Goal: Information Seeking & Learning: Check status

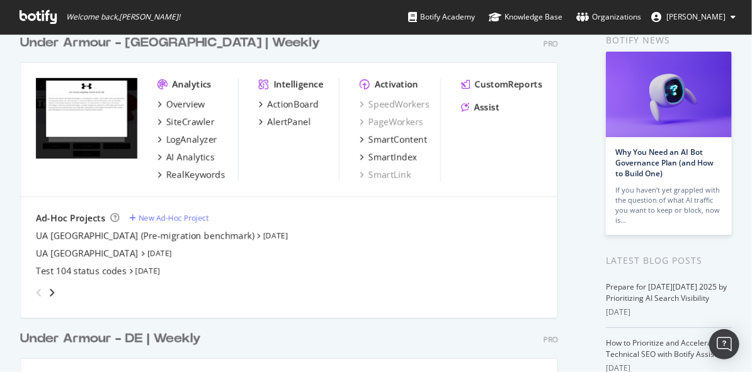
scroll to position [68, 0]
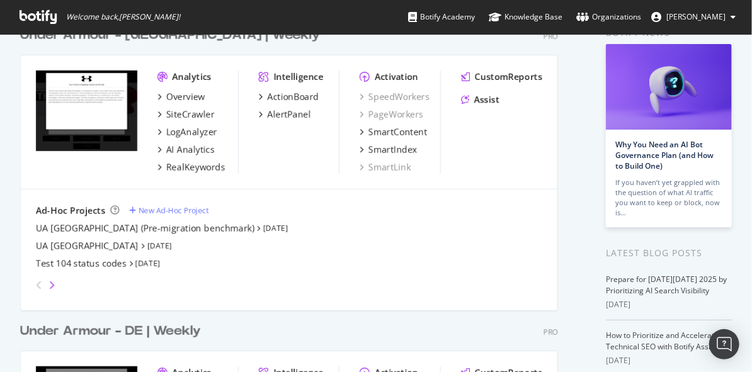
click at [49, 284] on icon "angle-right" at bounding box center [52, 285] width 6 height 10
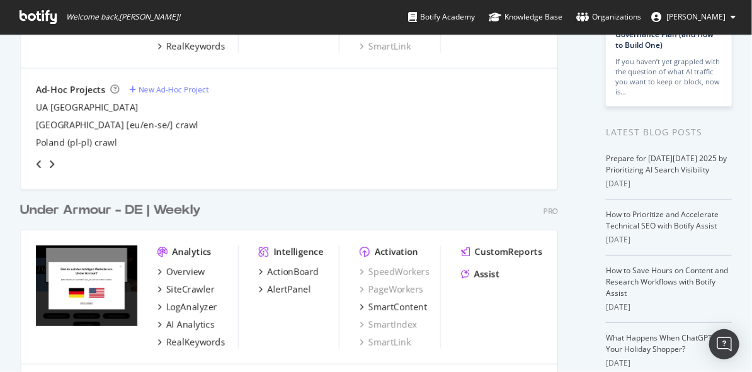
scroll to position [189, 0]
click at [54, 164] on div "angle-right" at bounding box center [51, 164] width 9 height 13
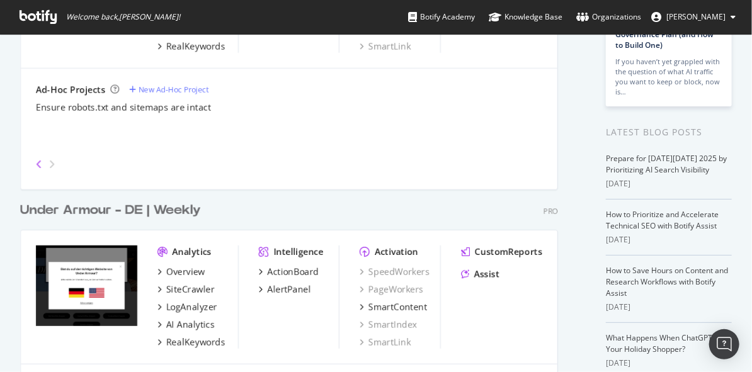
click at [42, 160] on icon "angle-left" at bounding box center [39, 164] width 6 height 10
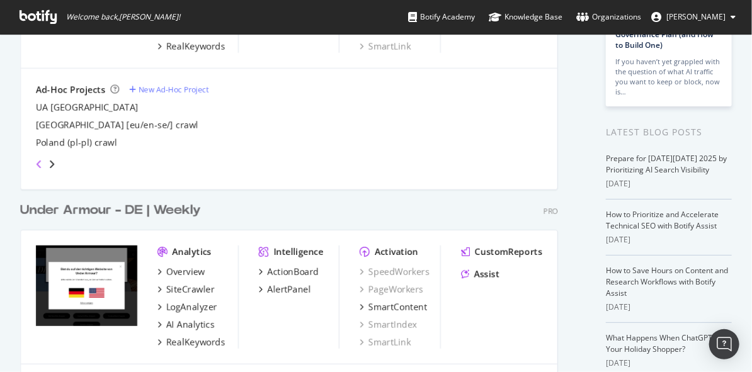
click at [38, 163] on icon "angle-left" at bounding box center [39, 164] width 6 height 10
click at [36, 164] on icon "angle-left" at bounding box center [39, 164] width 6 height 10
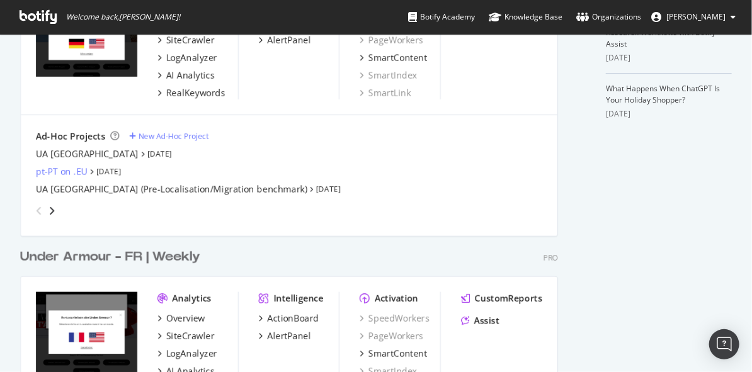
scroll to position [443, 0]
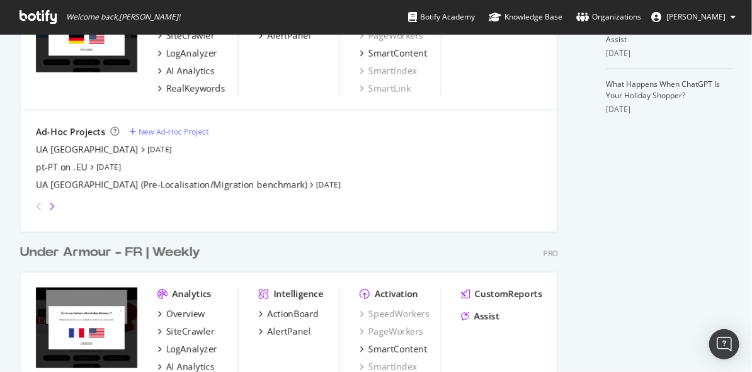
click at [54, 205] on icon "angle-right" at bounding box center [52, 207] width 6 height 10
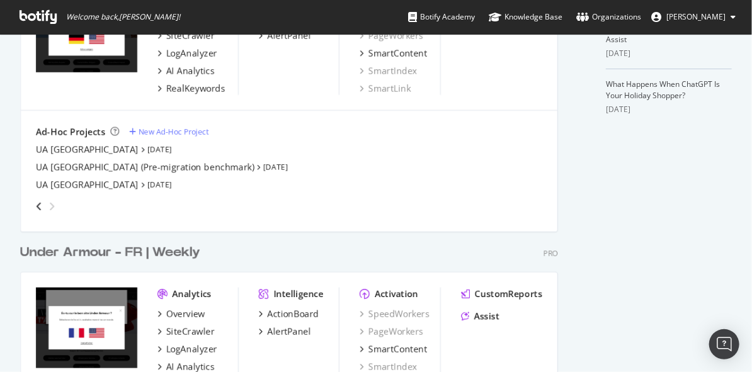
click at [54, 205] on icon "angle-right" at bounding box center [52, 207] width 6 height 10
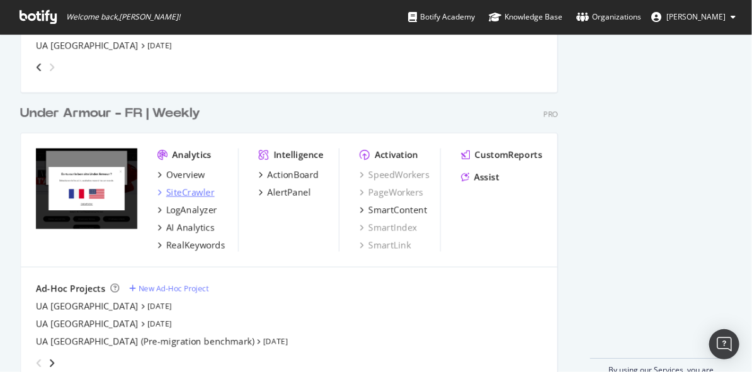
scroll to position [615, 0]
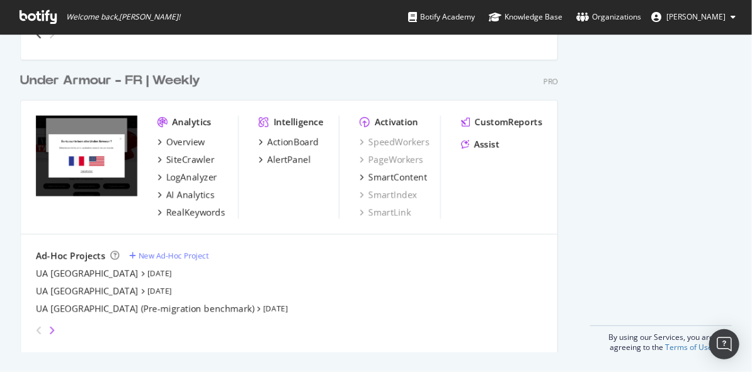
click at [49, 331] on icon "angle-right" at bounding box center [52, 331] width 6 height 10
click at [37, 328] on icon "angle-left" at bounding box center [39, 331] width 6 height 10
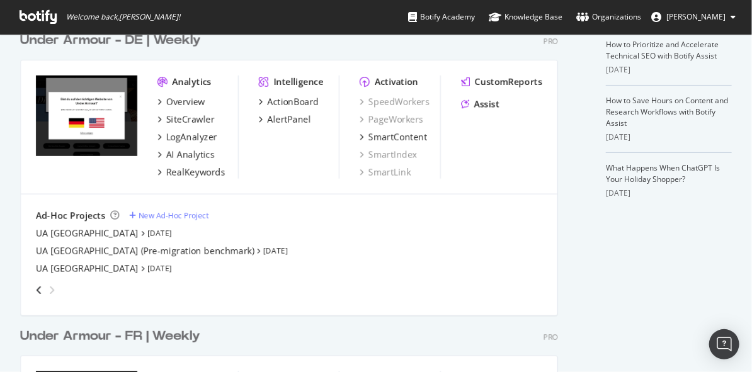
scroll to position [365, 0]
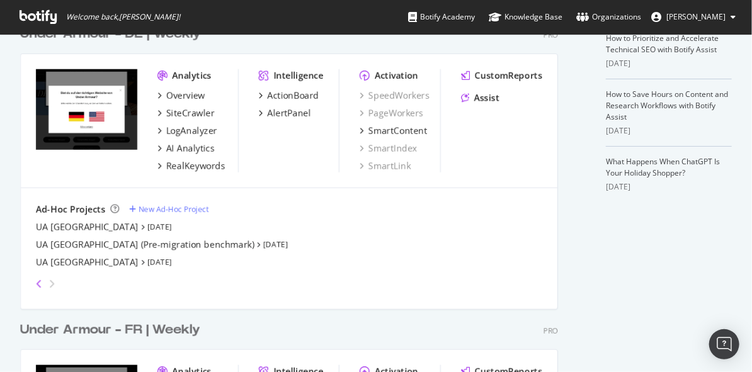
click at [37, 281] on icon "angle-left" at bounding box center [39, 284] width 6 height 10
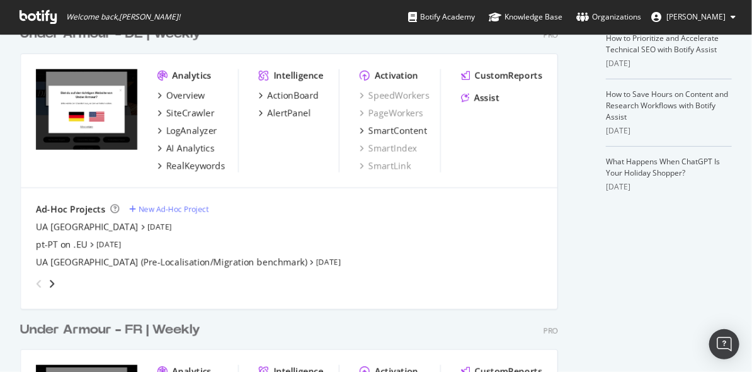
click at [37, 281] on icon "angle-left" at bounding box center [39, 284] width 6 height 10
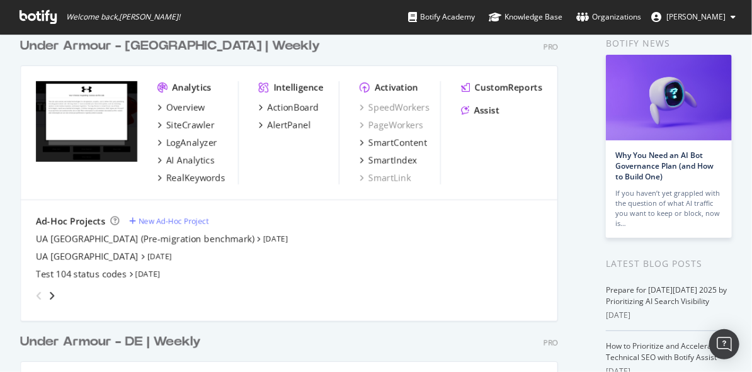
scroll to position [58, 0]
